Goal: Task Accomplishment & Management: Manage account settings

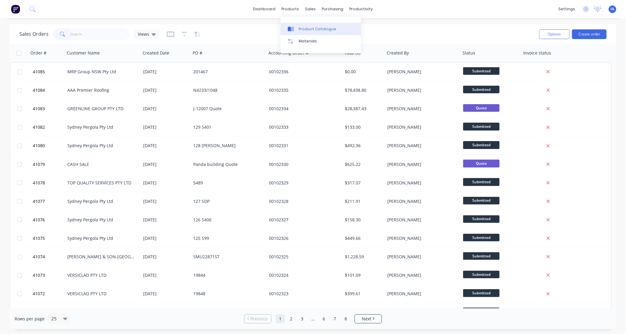
click at [307, 28] on div "Product Catalogue" at bounding box center [318, 28] width 38 height 5
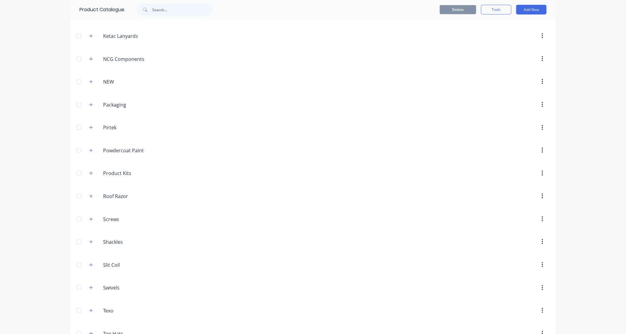
scroll to position [337, 0]
click at [89, 193] on icon "button" at bounding box center [91, 193] width 4 height 4
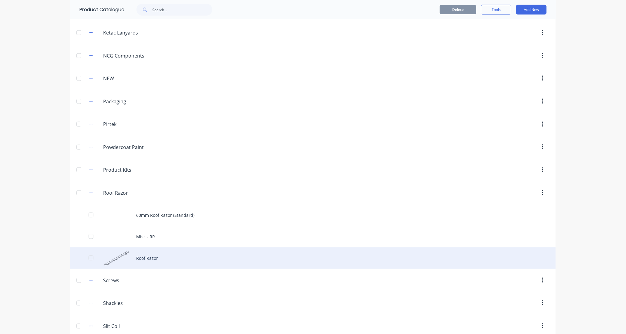
click at [205, 261] on div "Roof Razor" at bounding box center [312, 259] width 485 height 22
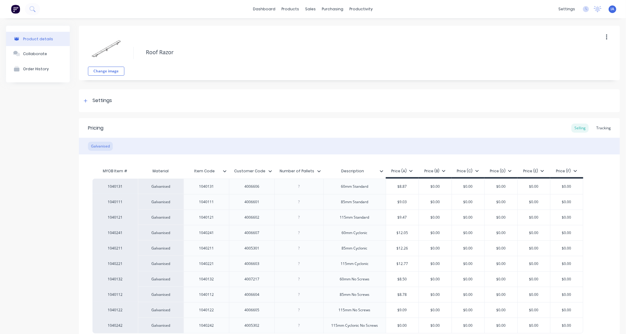
type textarea "x"
click at [598, 127] on div "Tracking" at bounding box center [603, 128] width 21 height 9
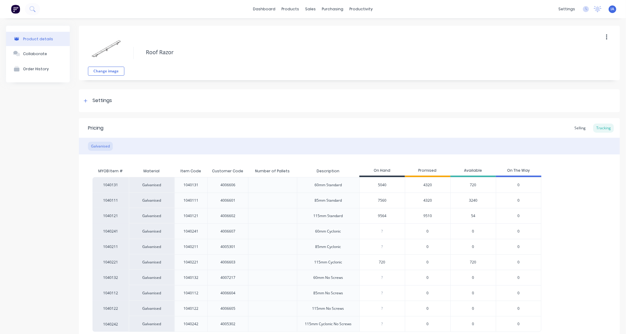
click at [380, 184] on input "5040" at bounding box center [382, 185] width 45 height 5
type input "50"
type textarea "x"
type input "5520"
type textarea "x"
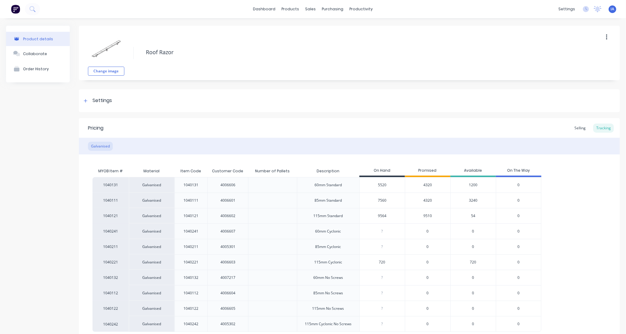
type input "5520"
type input "7560"
click at [374, 202] on input "7560" at bounding box center [382, 200] width 45 height 5
click at [374, 217] on input "9564" at bounding box center [382, 215] width 45 height 5
click at [380, 216] on input "9564" at bounding box center [382, 215] width 45 height 5
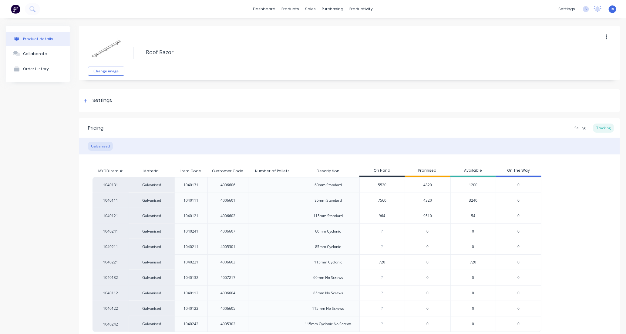
type input "94"
type textarea "x"
type input "9744"
type textarea "x"
type input "9744"
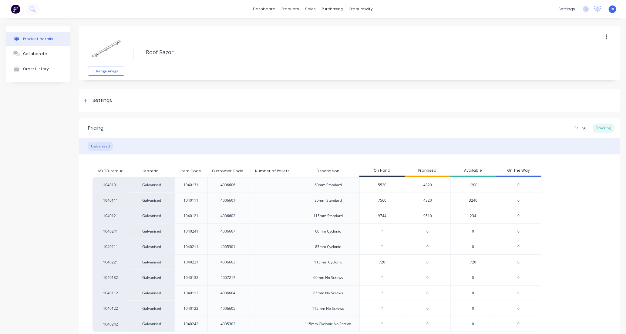
click at [584, 217] on div "1040131 Galvanised 1040131 4006606 60mm Standard 5520 5520 4320 1200 0 1040111 …" at bounding box center [349, 254] width 514 height 155
click at [579, 210] on div "1040131 Galvanised 1040131 4006606 60mm Standard 5520 5520 4320 1200 0 1040111 …" at bounding box center [349, 254] width 514 height 155
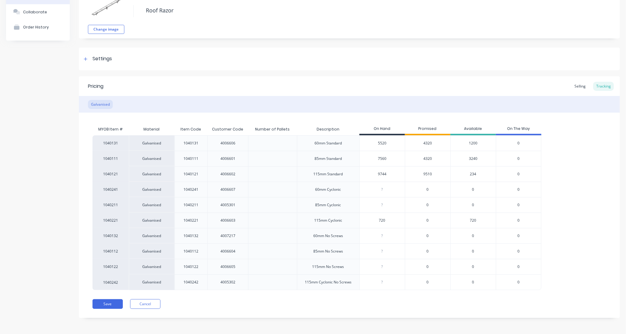
scroll to position [43, 0]
click at [109, 304] on button "Save" at bounding box center [107, 304] width 30 height 10
type textarea "x"
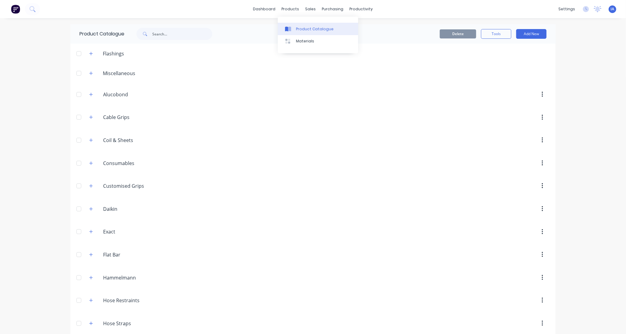
click at [306, 28] on div "Product Catalogue" at bounding box center [315, 28] width 38 height 5
click at [162, 35] on input "text" at bounding box center [182, 34] width 60 height 12
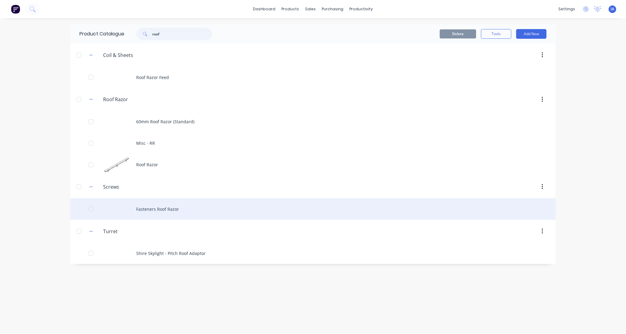
type input "roof"
click at [213, 211] on div "Fasteners Roof Razor" at bounding box center [312, 210] width 485 height 22
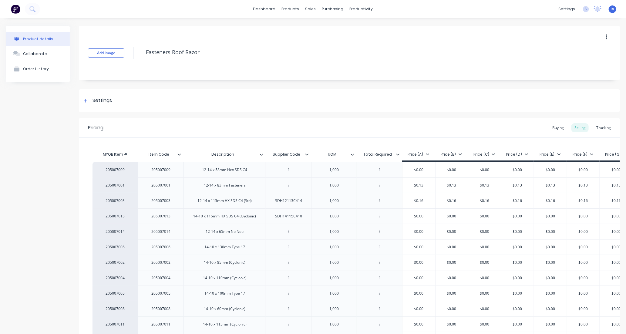
type textarea "x"
click at [600, 127] on div "Tracking" at bounding box center [603, 127] width 21 height 9
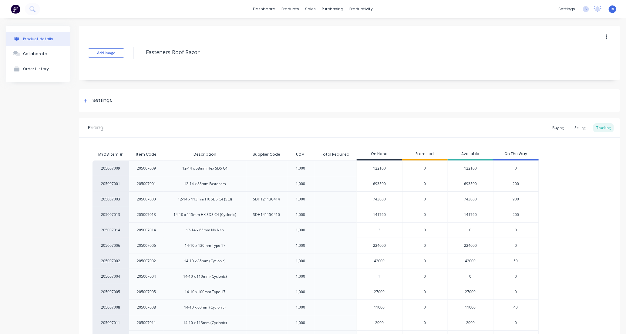
click at [380, 215] on input "141760" at bounding box center [379, 214] width 45 height 5
type input "14160"
type textarea "x"
type input "1410"
type textarea "x"
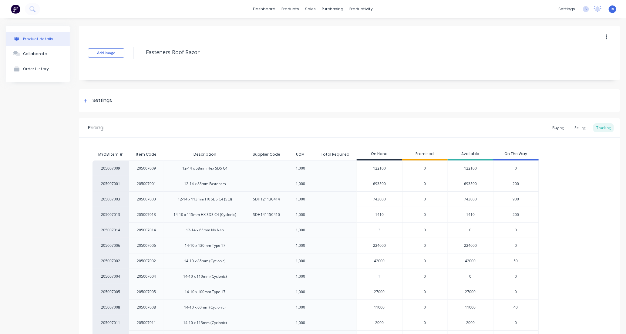
type input "14100"
type textarea "x"
type input "141000"
type textarea "x"
type input "141000"
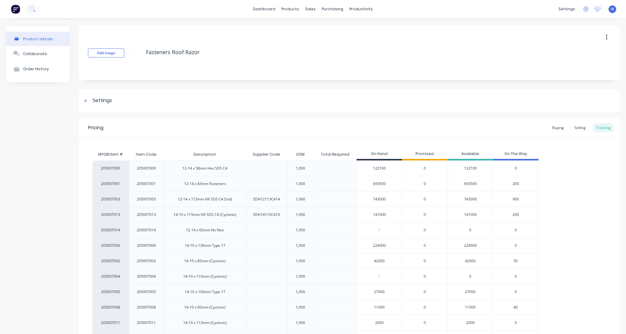
click at [577, 202] on div "205007009 205007009 12-14 x 58mm Hex SDS C4 1,000 122100 0 122100 0 205007001 2…" at bounding box center [349, 254] width 514 height 186
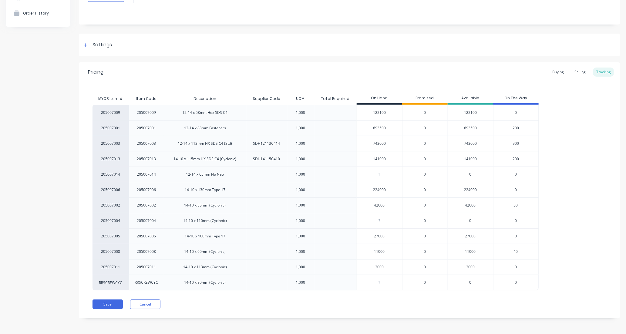
scroll to position [57, 0]
click at [103, 304] on button "Save" at bounding box center [107, 304] width 30 height 10
type textarea "x"
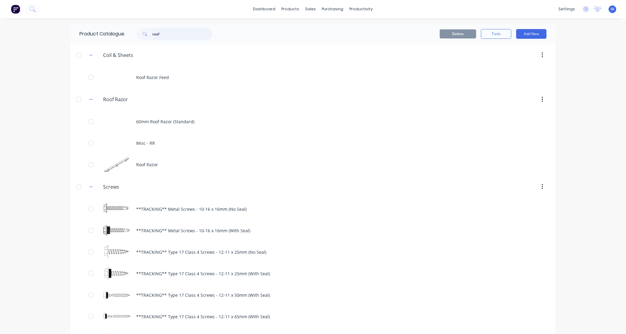
click at [184, 36] on input "roof" at bounding box center [182, 34] width 60 height 12
type input "r"
